Goal: Task Accomplishment & Management: Manage account settings

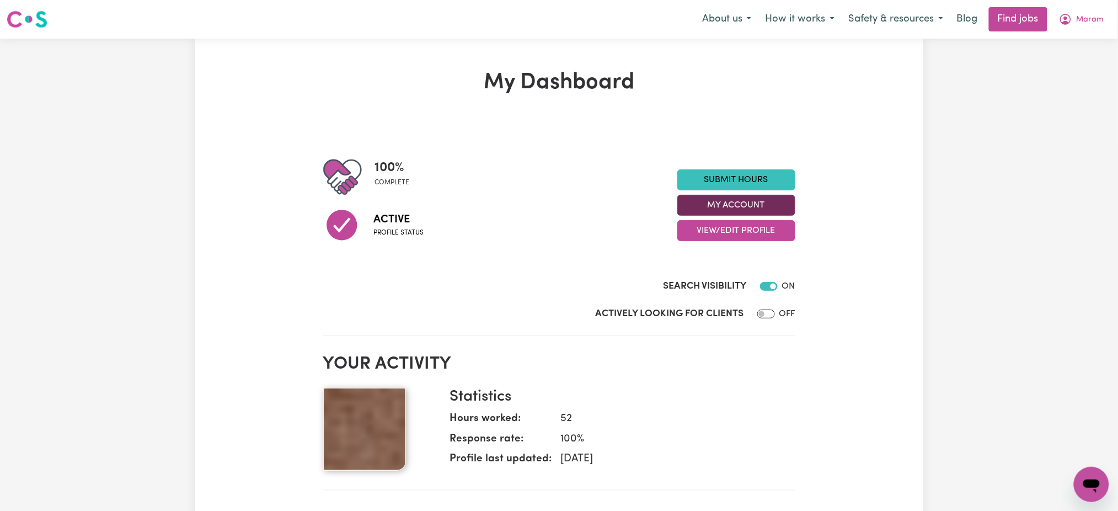
click at [777, 200] on button "My Account" at bounding box center [736, 205] width 118 height 21
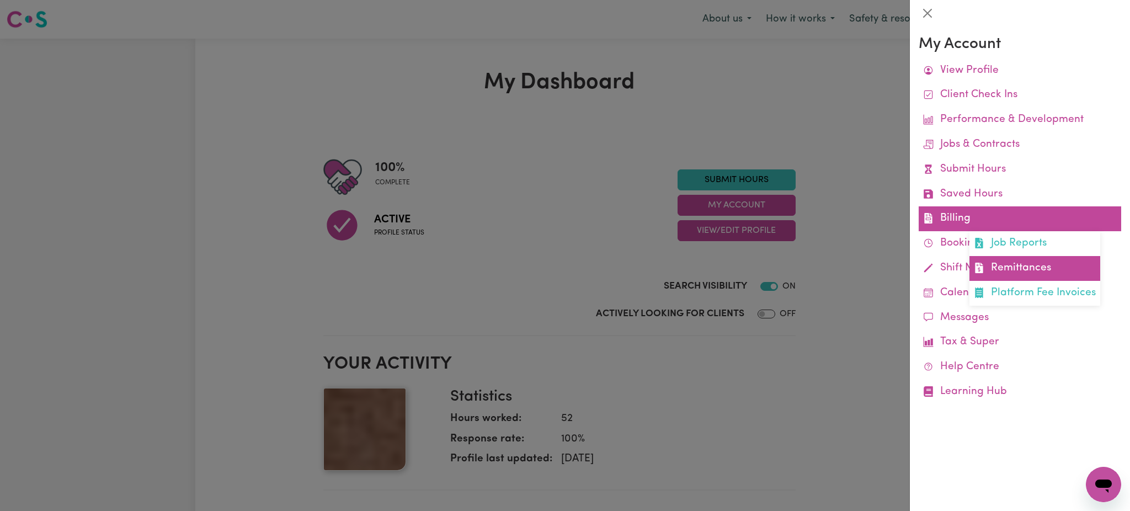
click at [1008, 273] on link "Remittances" at bounding box center [1034, 268] width 131 height 25
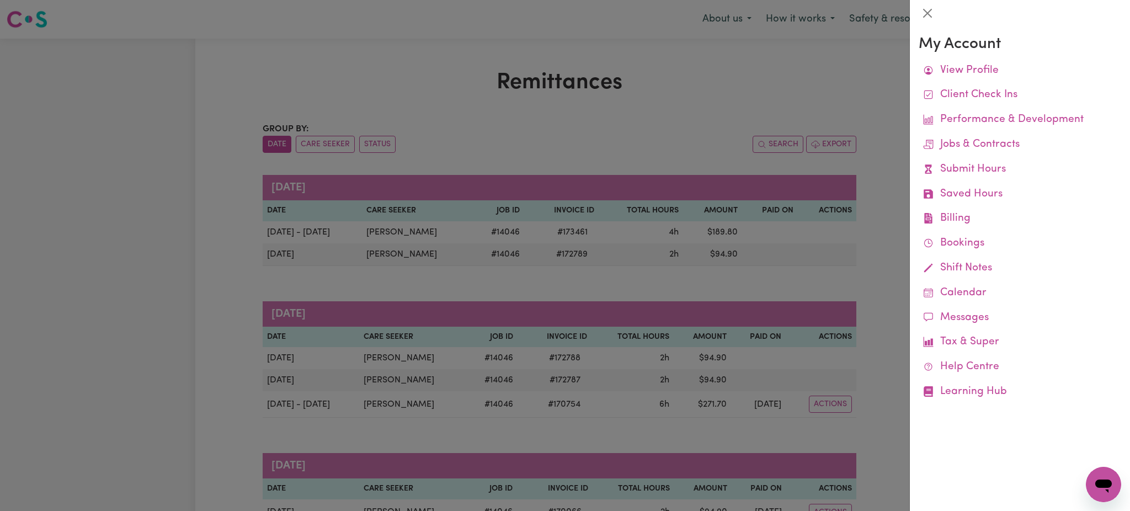
click at [648, 131] on div at bounding box center [565, 255] width 1130 height 511
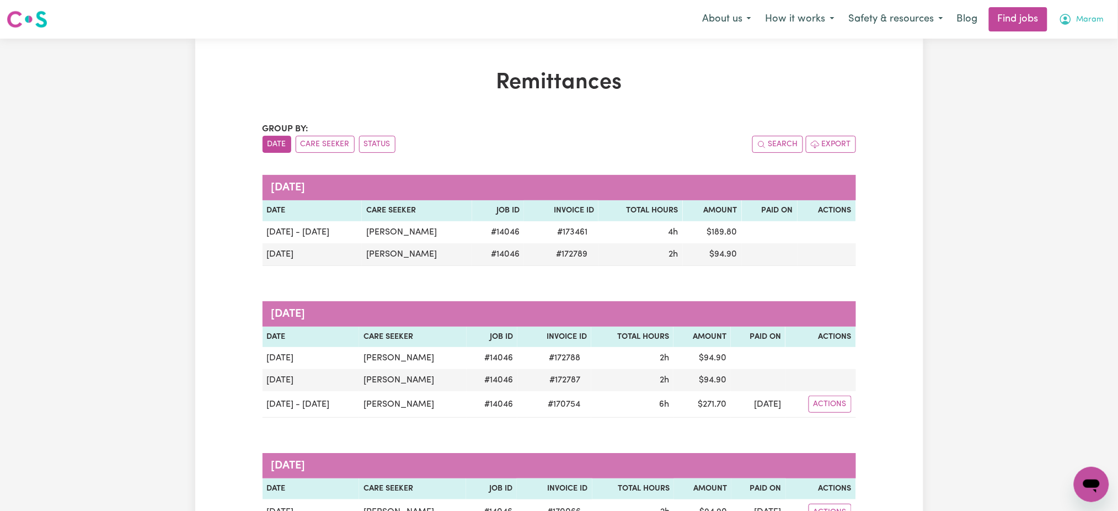
click at [1101, 14] on span "Maram" at bounding box center [1091, 20] width 28 height 12
click at [1069, 86] on link "Logout" at bounding box center [1067, 84] width 87 height 21
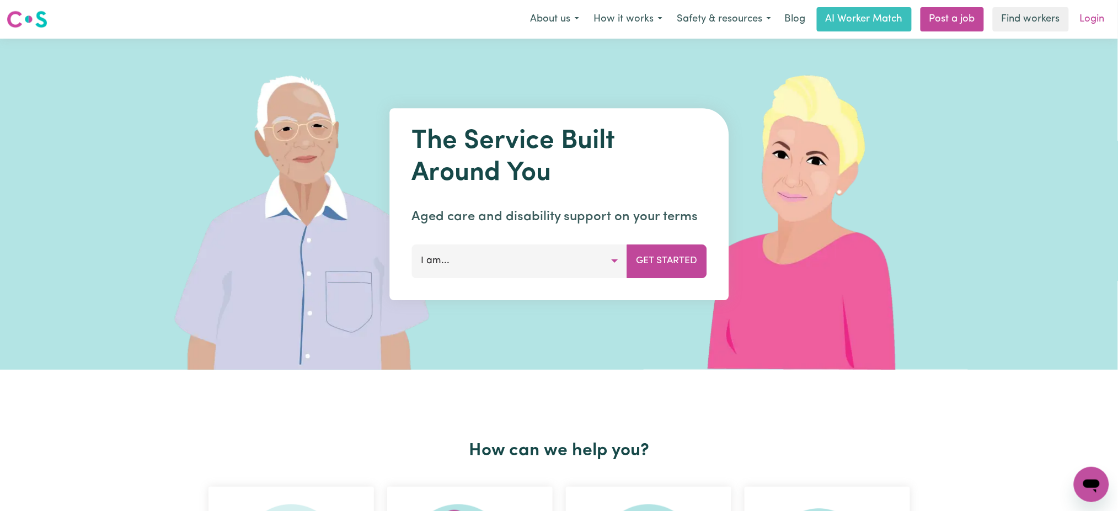
drag, startPoint x: 1069, startPoint y: 86, endPoint x: 1090, endPoint y: 14, distance: 74.7
click at [1090, 14] on link "Login" at bounding box center [1093, 19] width 38 height 24
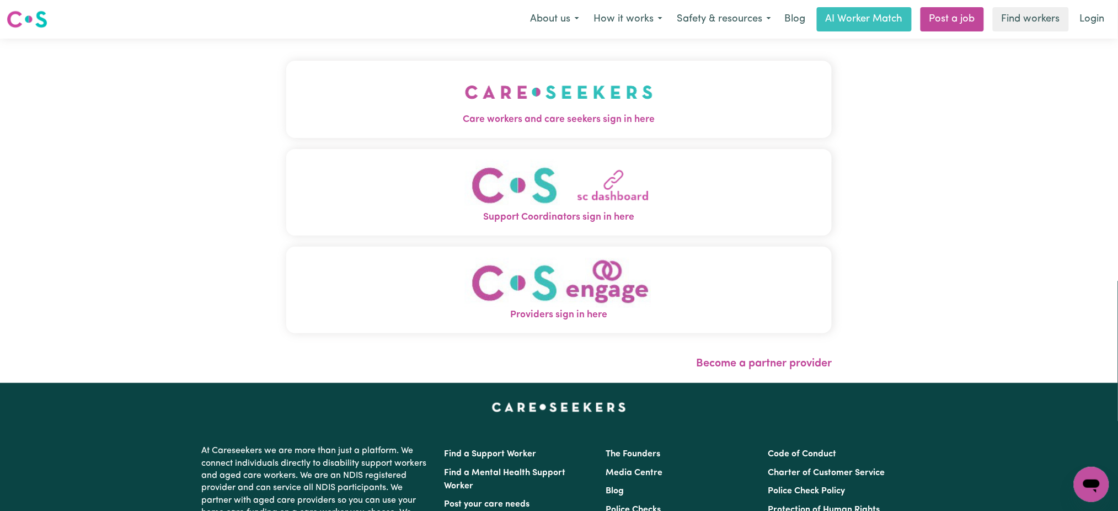
click at [465, 78] on img "Care workers and care seekers sign in here" at bounding box center [559, 92] width 188 height 41
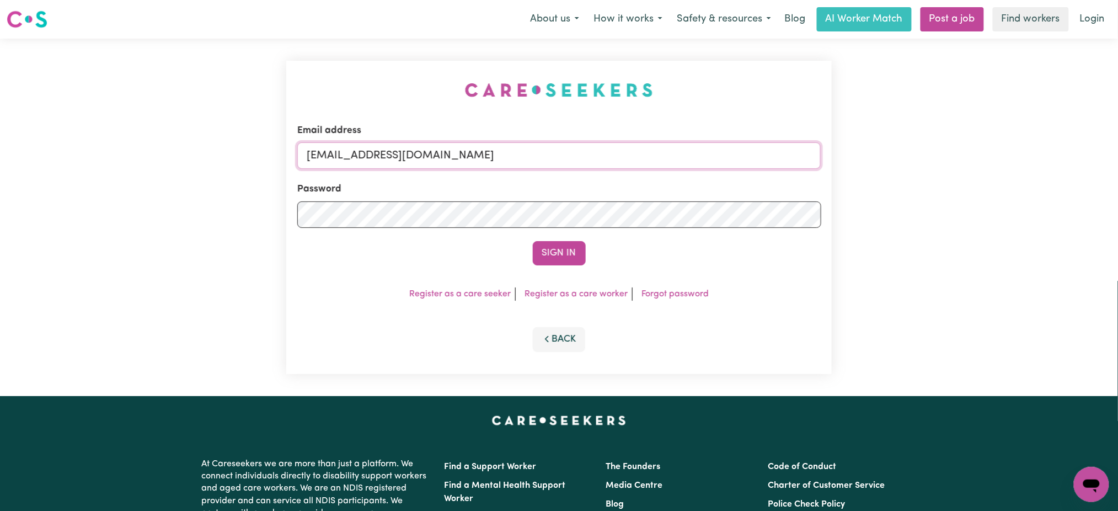
click at [401, 153] on input "[EMAIL_ADDRESS][DOMAIN_NAME]" at bounding box center [559, 155] width 524 height 26
drag, startPoint x: 365, startPoint y: 151, endPoint x: 758, endPoint y: 161, distance: 392.9
click at [755, 159] on input "[EMAIL_ADDRESS][DOMAIN_NAME]" at bounding box center [559, 155] width 524 height 26
type input "superuser~[EMAIL_ADDRESS][DOMAIN_NAME]"
click at [533, 241] on button "Sign In" at bounding box center [559, 253] width 53 height 24
